Goal: Find specific page/section: Find specific page/section

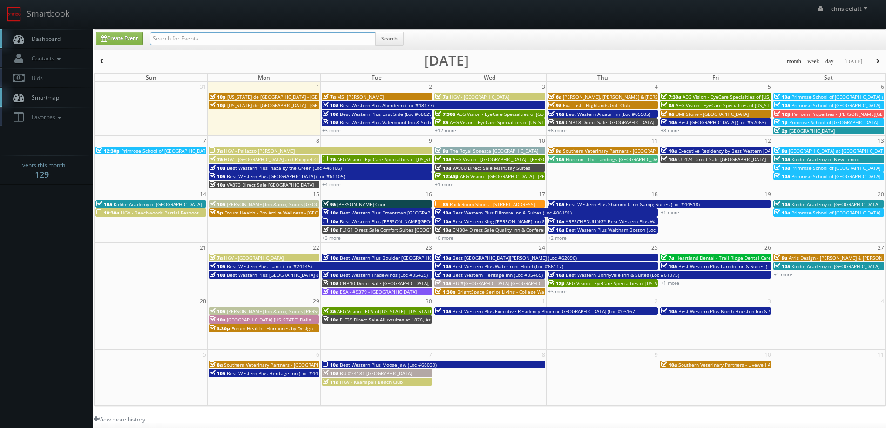
click at [173, 36] on input "text" at bounding box center [263, 38] width 226 height 13
type input "canyon springs"
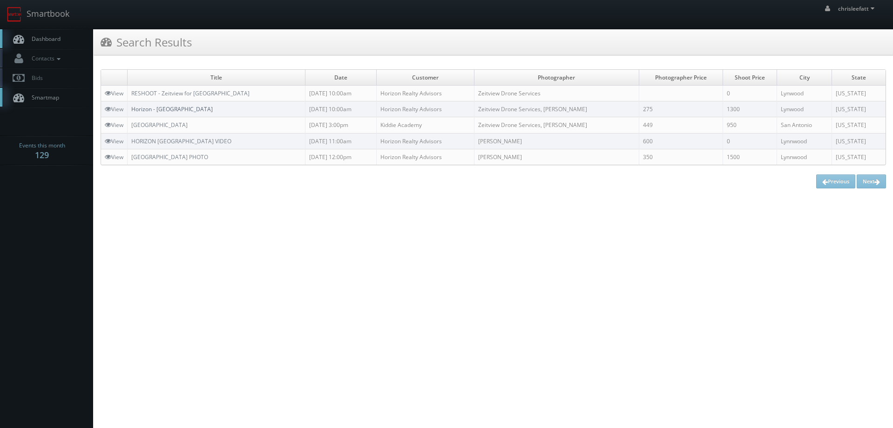
click at [179, 110] on link "Horizon - Canyon Springs" at bounding box center [172, 109] width 82 height 8
